Goal: Entertainment & Leisure: Consume media (video, audio)

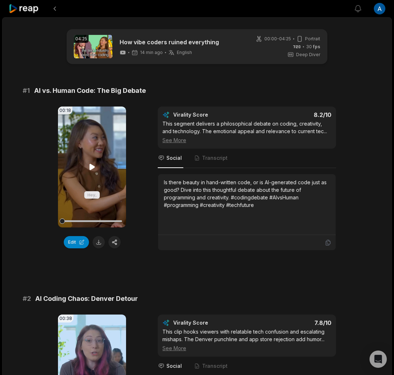
click at [92, 159] on video "Your browser does not support mp4 format." at bounding box center [92, 167] width 68 height 121
click at [71, 171] on video "Your browser does not support mp4 format." at bounding box center [92, 167] width 68 height 121
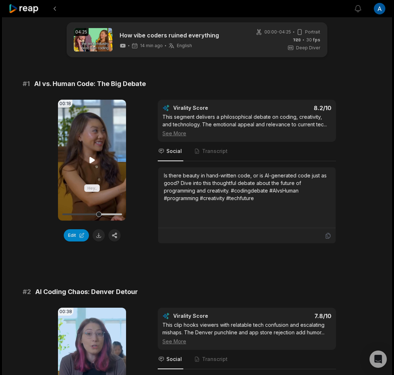
click at [110, 161] on video "Your browser does not support mp4 format." at bounding box center [92, 160] width 68 height 121
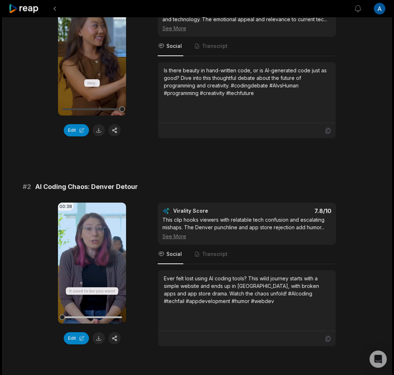
scroll to position [140, 0]
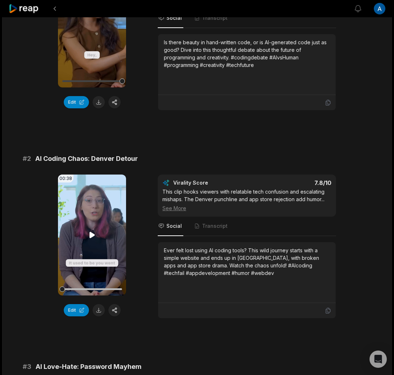
click at [98, 236] on video "Your browser does not support mp4 format." at bounding box center [92, 235] width 68 height 121
click at [114, 257] on video "Your browser does not support mp4 format." at bounding box center [92, 235] width 68 height 121
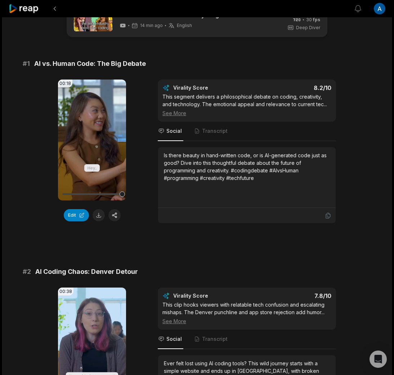
scroll to position [0, 0]
